Goal: Task Accomplishment & Management: Manage account settings

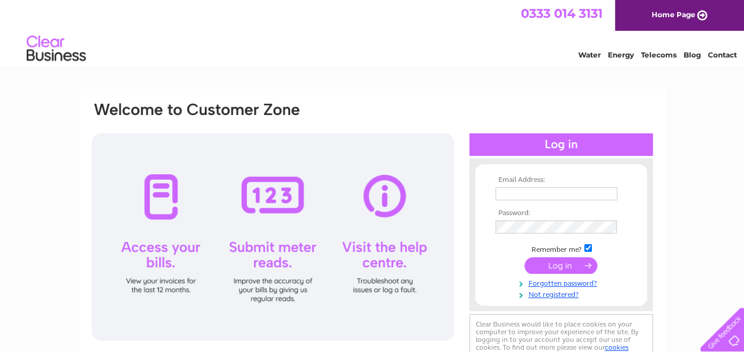
click at [539, 189] on input "text" at bounding box center [556, 193] width 122 height 13
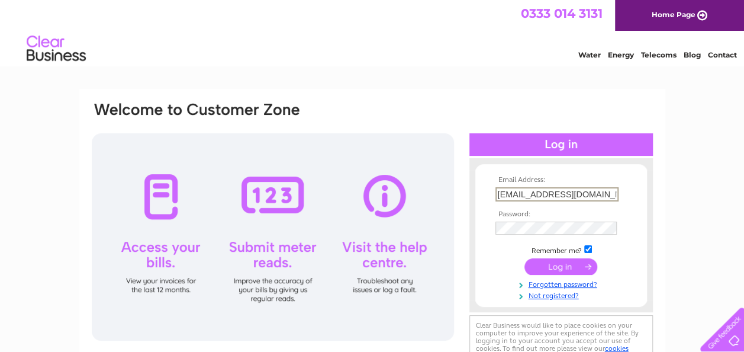
type input "abingham62@hotmail.co.uk"
click at [556, 268] on input "submit" at bounding box center [560, 267] width 73 height 17
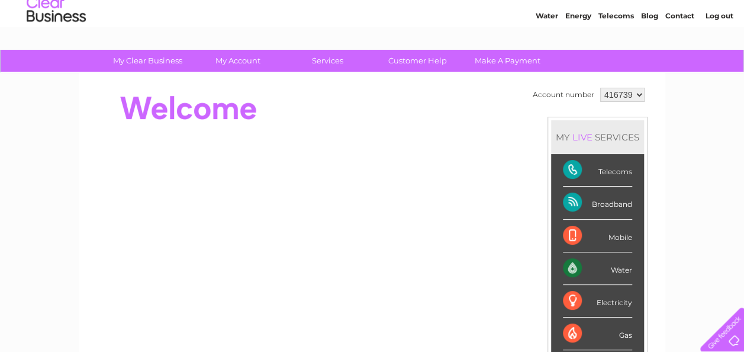
scroll to position [37, 0]
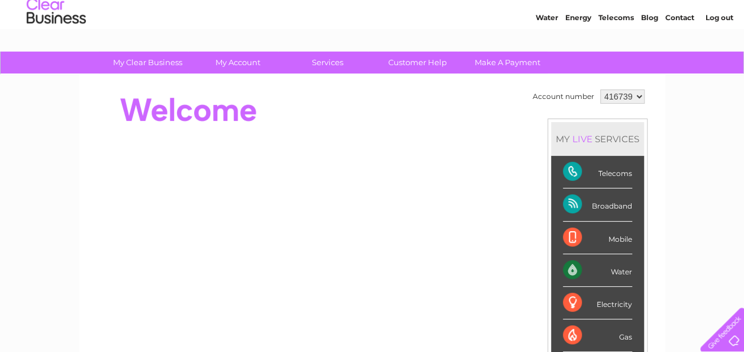
click at [636, 93] on select "416739 451069" at bounding box center [622, 96] width 44 height 14
select select "451069"
click at [600, 89] on select "416739 451069" at bounding box center [622, 96] width 44 height 14
